Goal: Check status: Check status

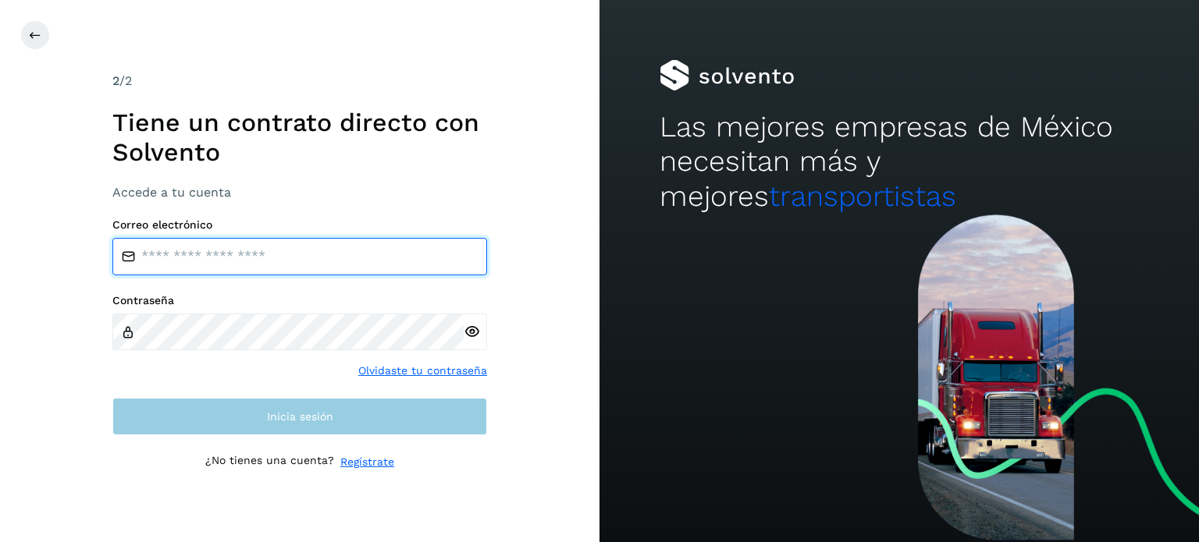
type input "**********"
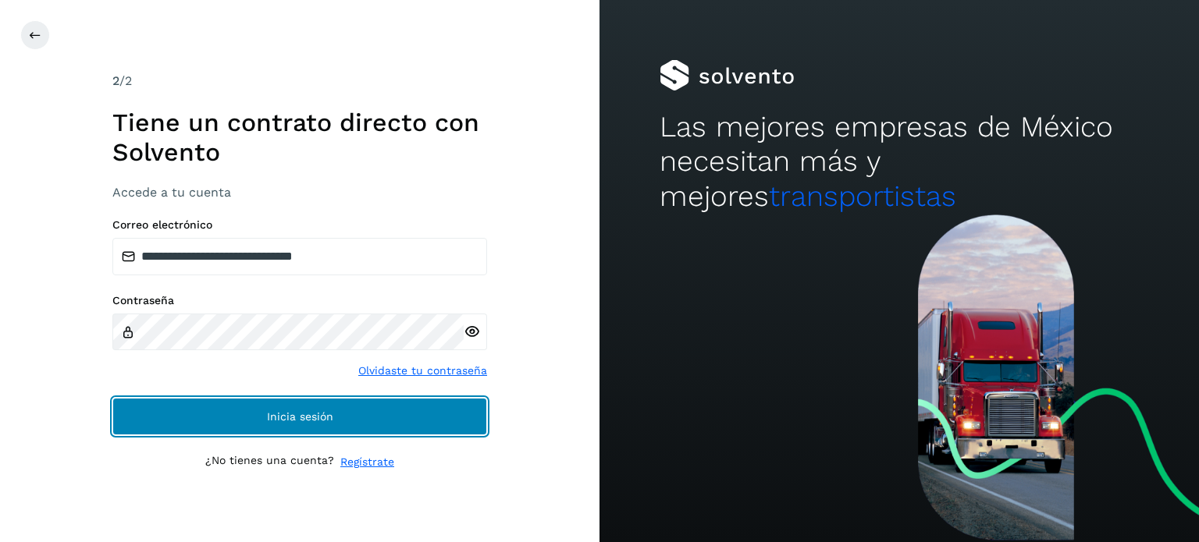
click at [351, 403] on button "Inicia sesión" at bounding box center [299, 416] width 375 height 37
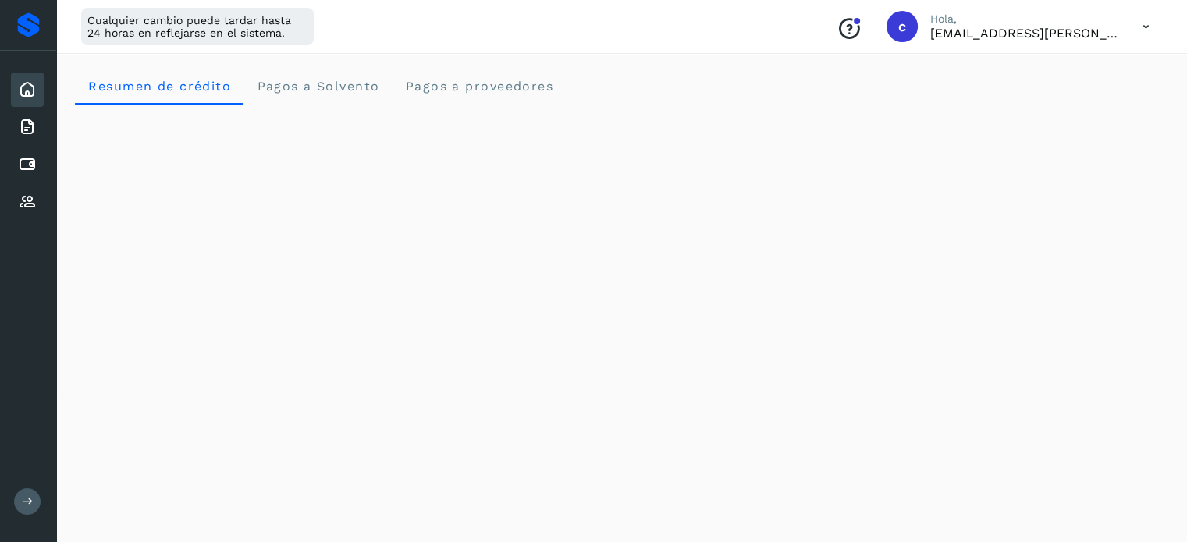
click at [31, 180] on div "Inicio Facturas Cuentas por pagar Proveedores" at bounding box center [28, 146] width 56 height 190
click at [29, 171] on icon at bounding box center [27, 164] width 19 height 19
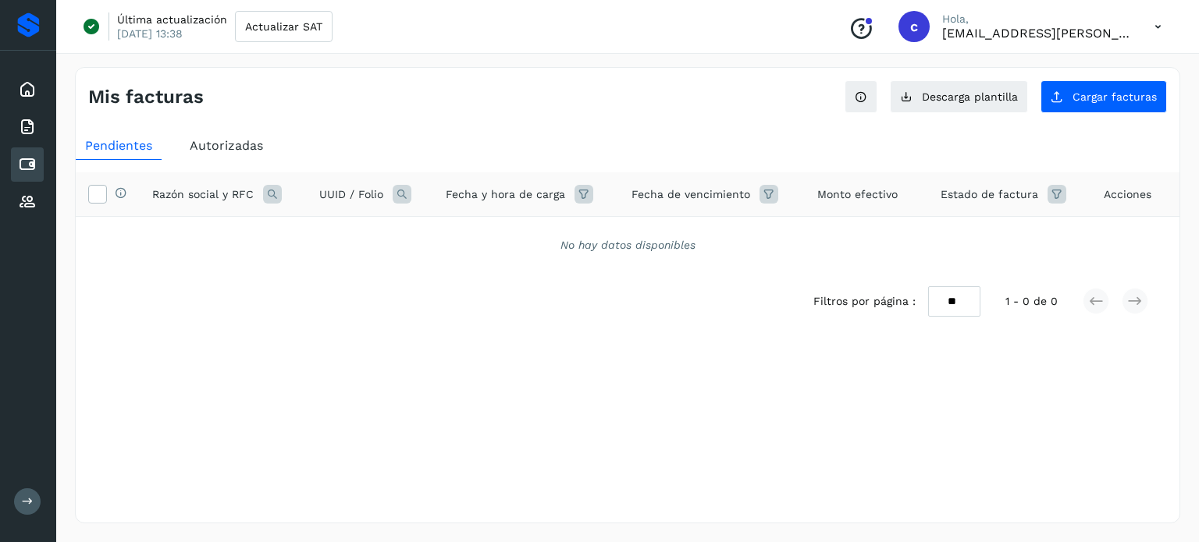
click at [240, 138] on span "Autorizadas" at bounding box center [226, 145] width 73 height 15
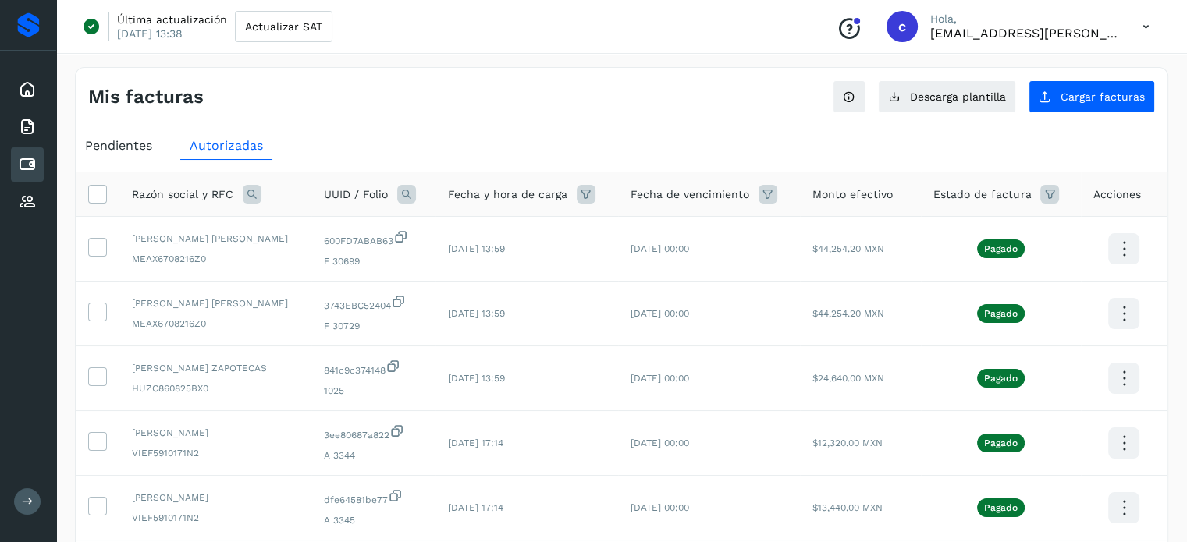
click at [255, 195] on icon at bounding box center [252, 194] width 19 height 19
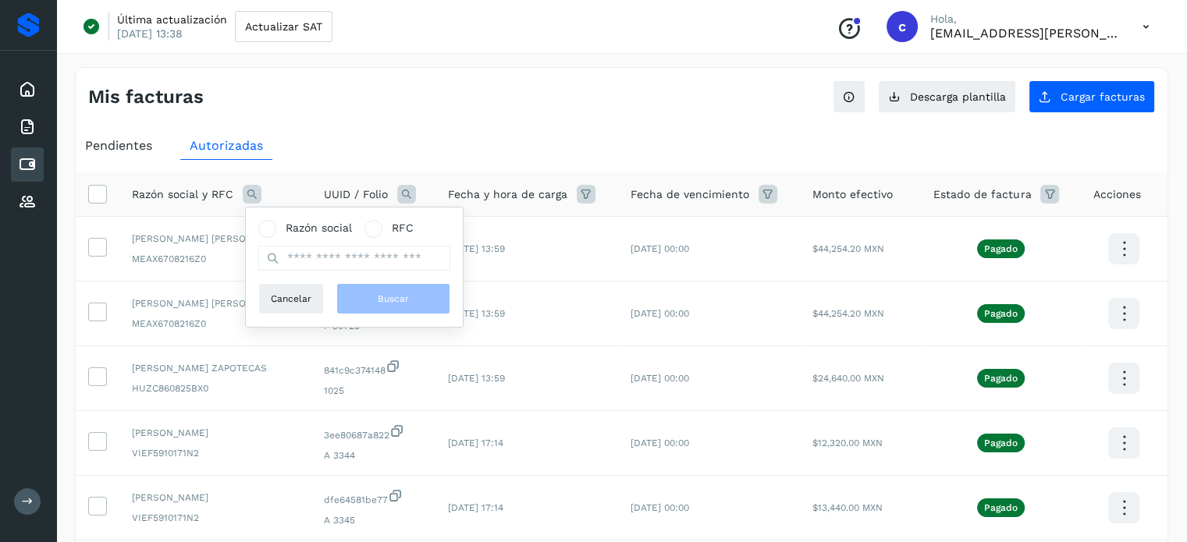
click at [416, 187] on icon at bounding box center [406, 194] width 19 height 19
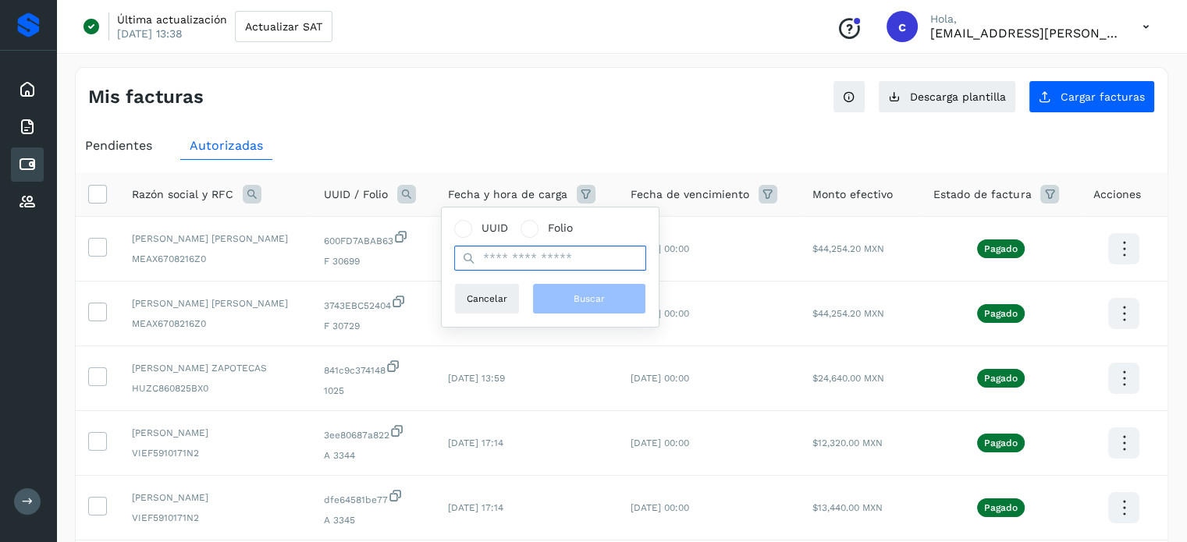
click at [502, 260] on input "text" at bounding box center [550, 258] width 192 height 25
paste input "**********"
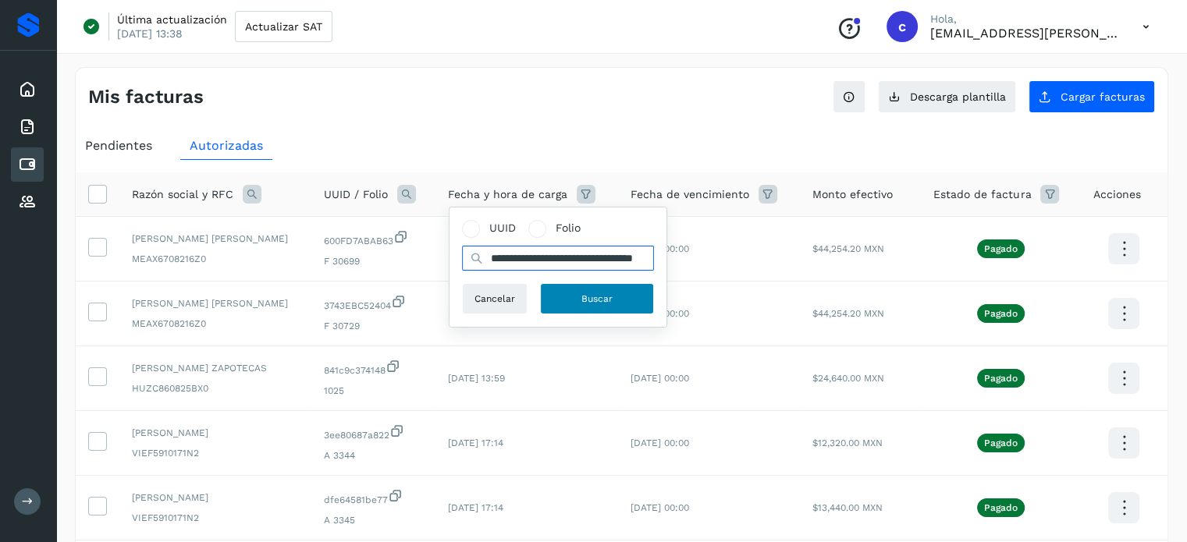
type input "**********"
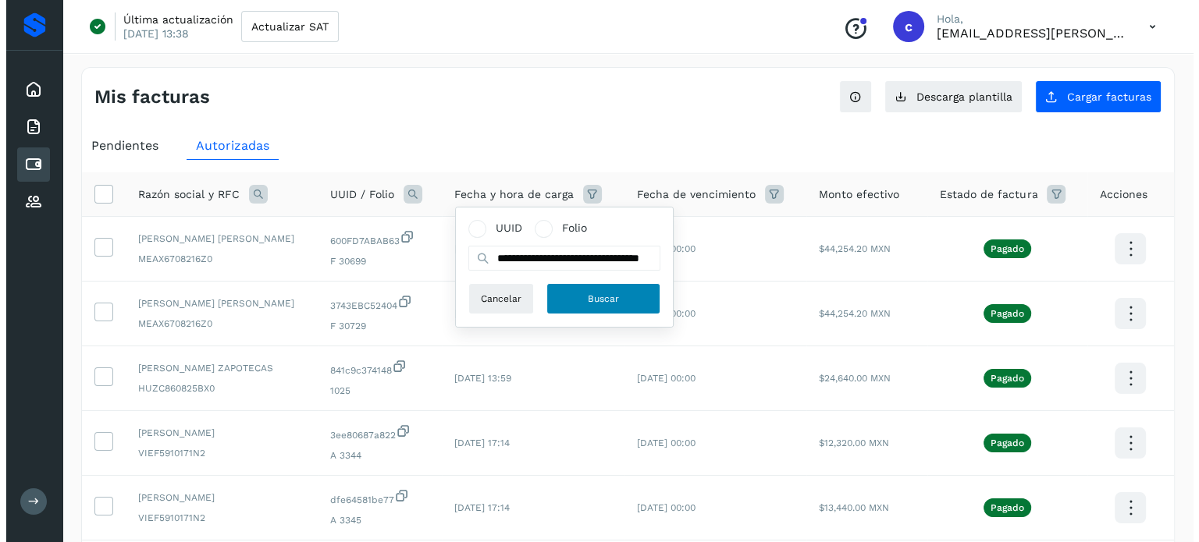
scroll to position [0, 0]
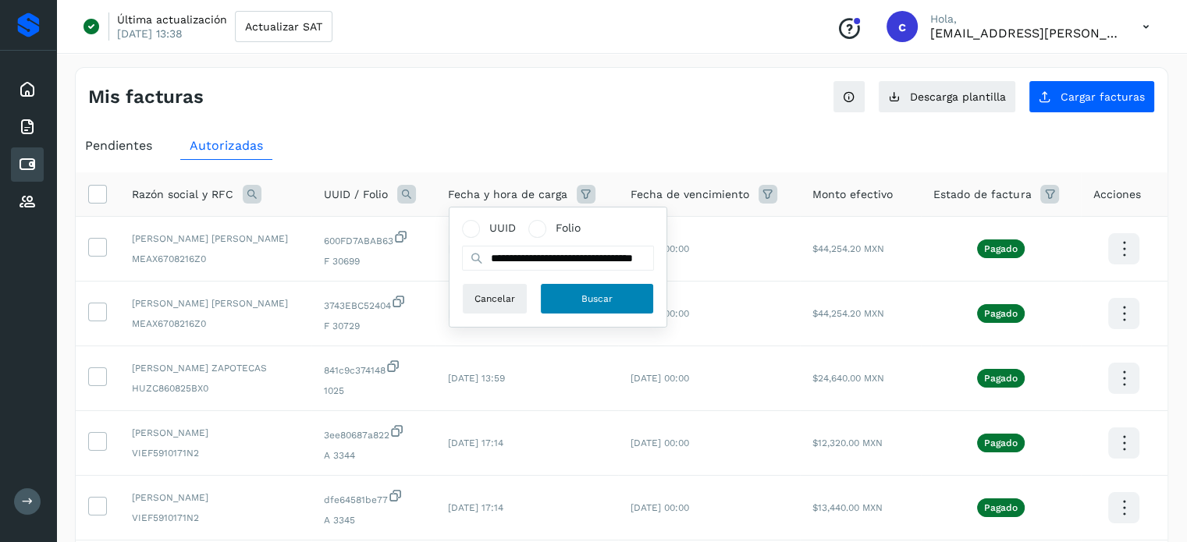
click at [595, 296] on span "Buscar" at bounding box center [596, 299] width 31 height 14
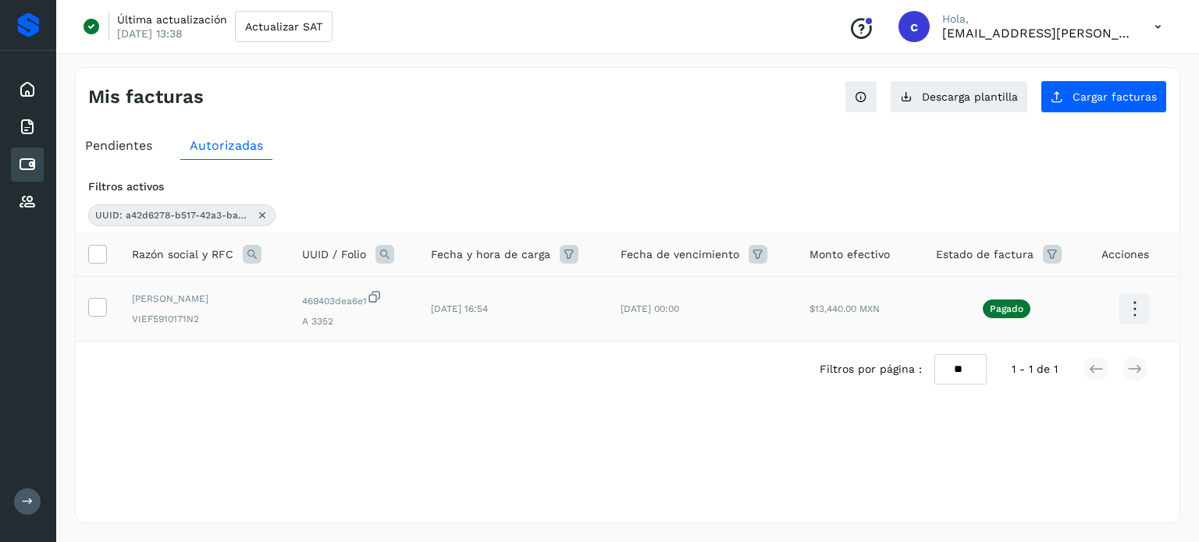
click at [1008, 309] on p "Pagado" at bounding box center [1006, 309] width 34 height 11
click at [1127, 305] on icon at bounding box center [1134, 309] width 37 height 37
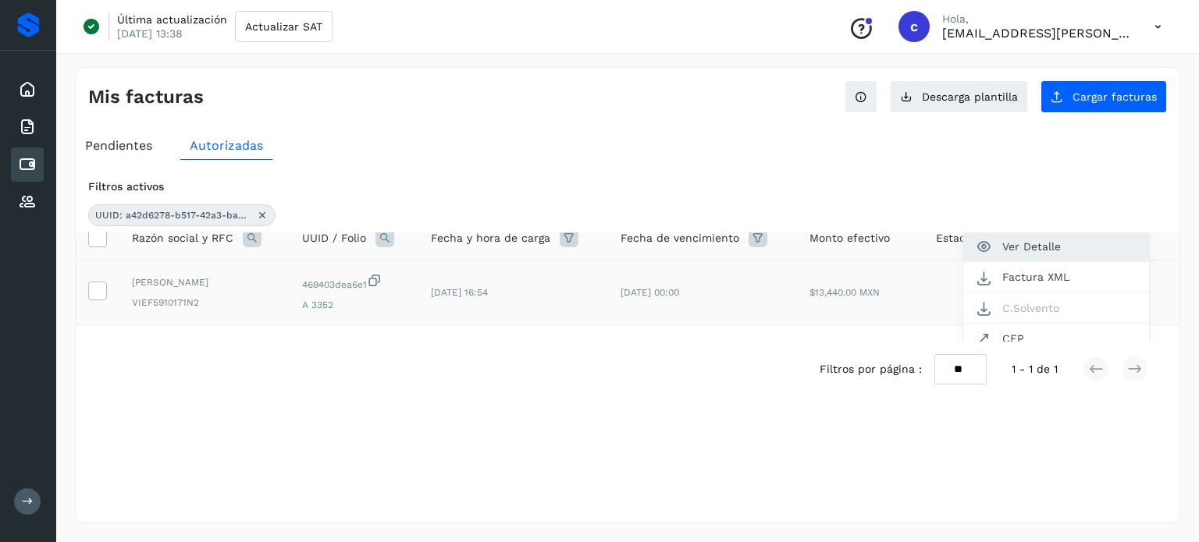
click at [1028, 247] on button "Ver Detalle" at bounding box center [1056, 247] width 186 height 30
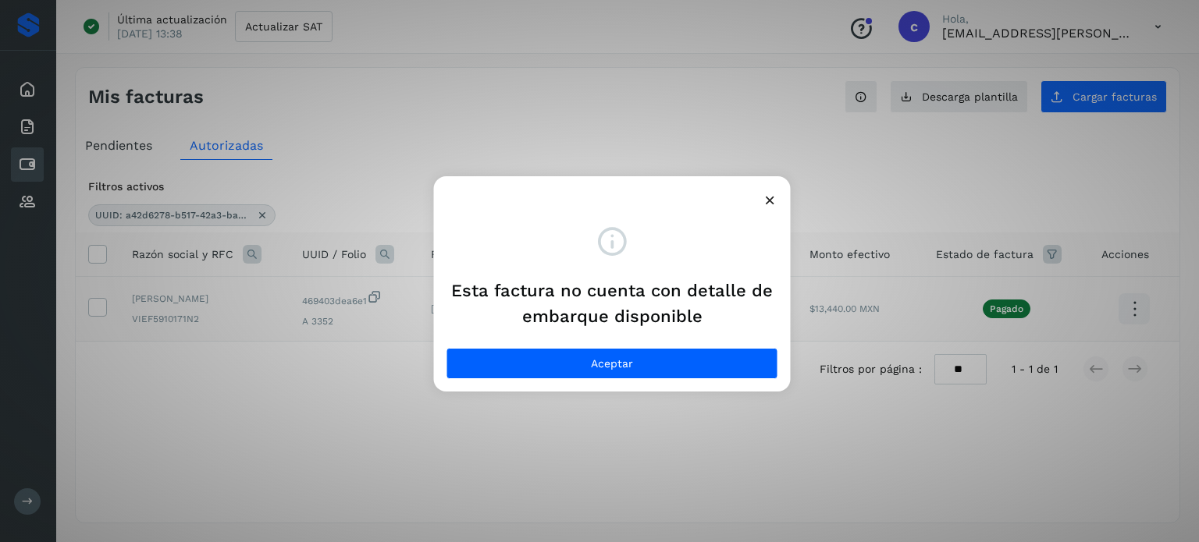
scroll to position [0, 0]
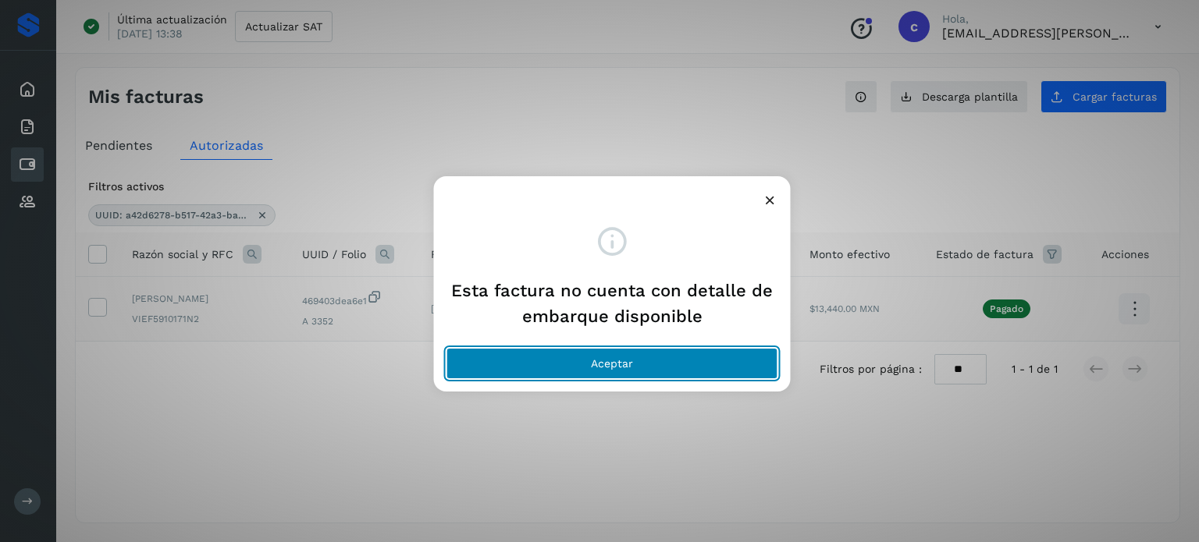
click at [543, 361] on button "Aceptar" at bounding box center [612, 363] width 332 height 31
